Goal: Find specific page/section: Find specific page/section

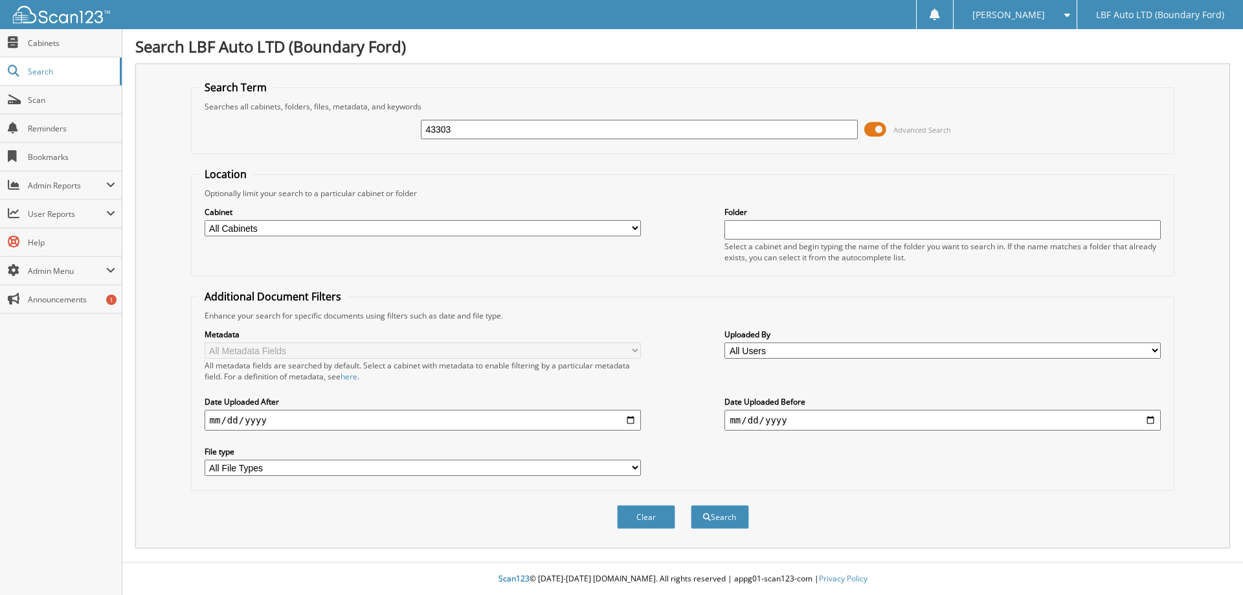
type input "43303"
click at [691, 505] on button "Search" at bounding box center [720, 517] width 58 height 24
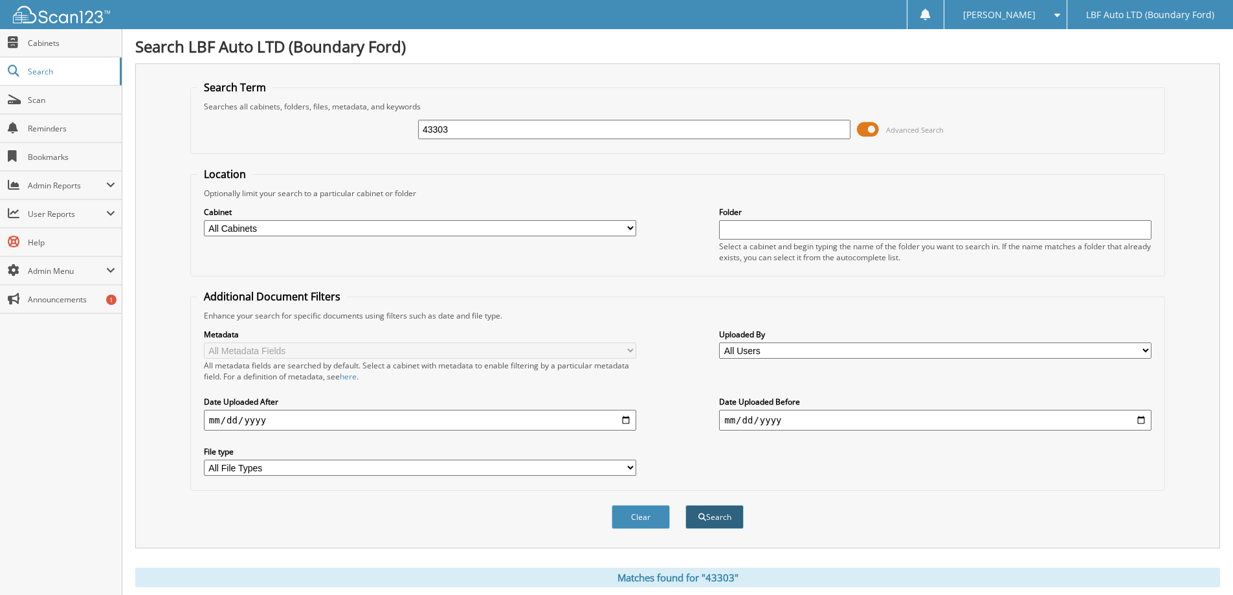
click at [716, 523] on button "Search" at bounding box center [715, 517] width 58 height 24
click at [59, 38] on span "Cabinets" at bounding box center [71, 43] width 87 height 11
